Goal: Task Accomplishment & Management: Use online tool/utility

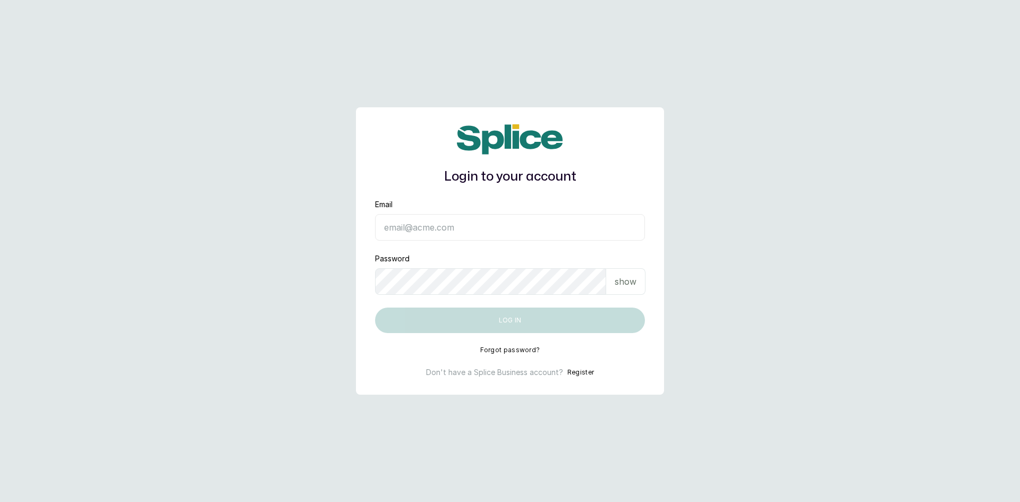
click at [455, 223] on input "Email" at bounding box center [510, 227] width 270 height 27
type input "sandraamanze012@gmail.com"
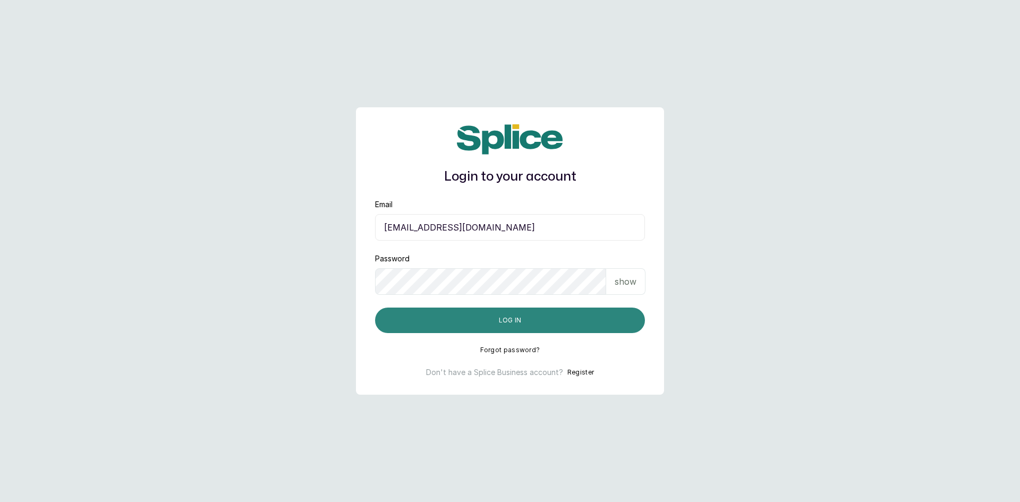
click at [480, 322] on button "Log in" at bounding box center [510, 320] width 270 height 25
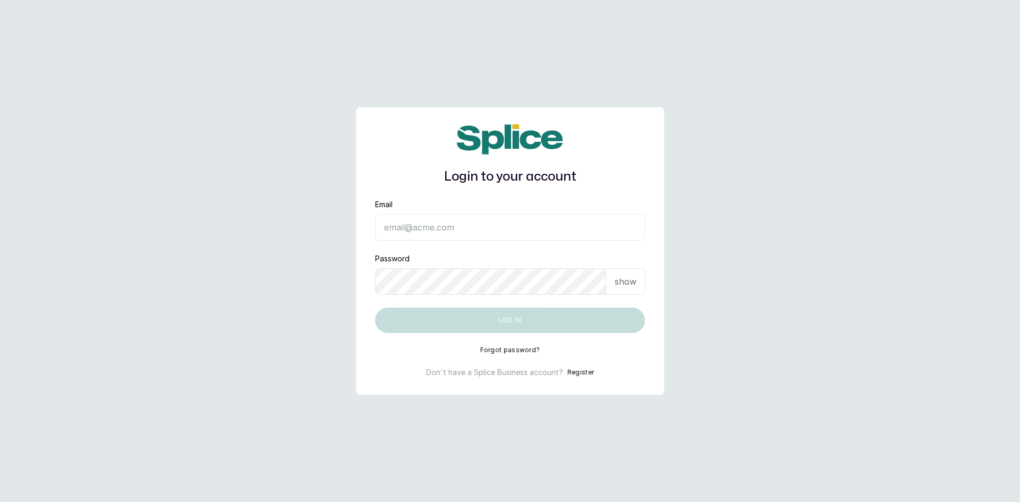
click at [389, 227] on input "Email" at bounding box center [510, 227] width 270 height 27
type input "sandraamanze012@gmail.com"
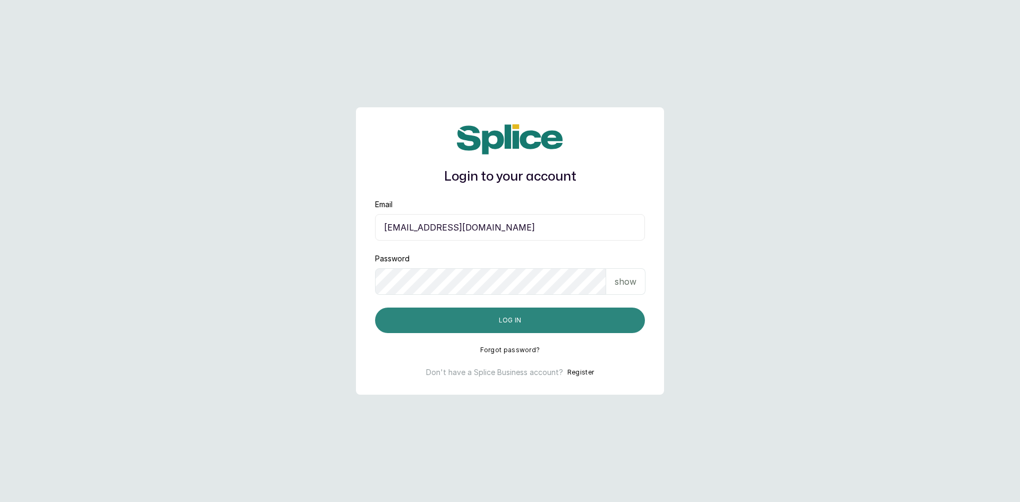
click at [399, 311] on button "Log in" at bounding box center [510, 320] width 270 height 25
